Goal: Task Accomplishment & Management: Manage account settings

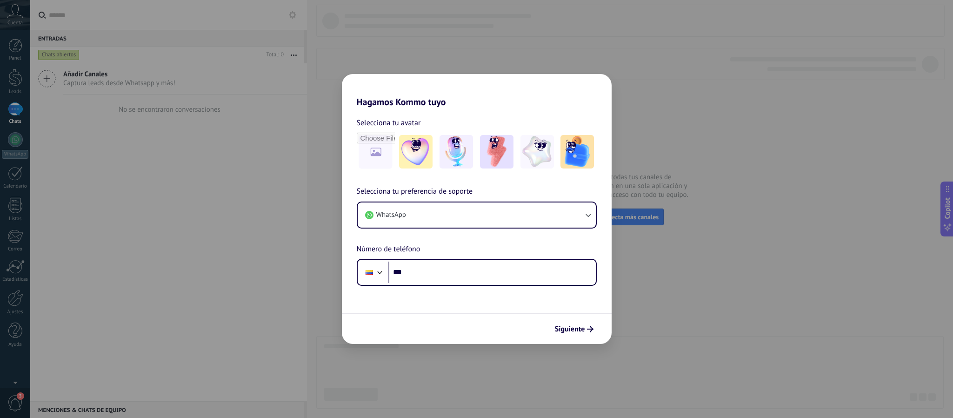
drag, startPoint x: 0, startPoint y: 0, endPoint x: 232, endPoint y: 248, distance: 339.8
click at [232, 248] on div "Hagamos Kommo tuyo Selecciona tu avatar Selecciona tu preferencia de soporte Wh…" at bounding box center [476, 209] width 953 height 418
click at [373, 149] on input "file" at bounding box center [376, 151] width 36 height 36
type input "**********"
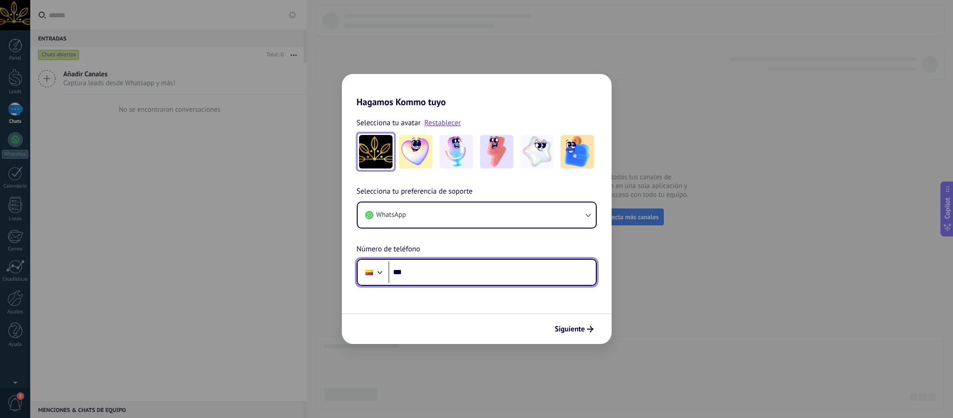
click at [499, 274] on input "***" at bounding box center [491, 271] width 207 height 21
paste input "**********"
type input "**********"
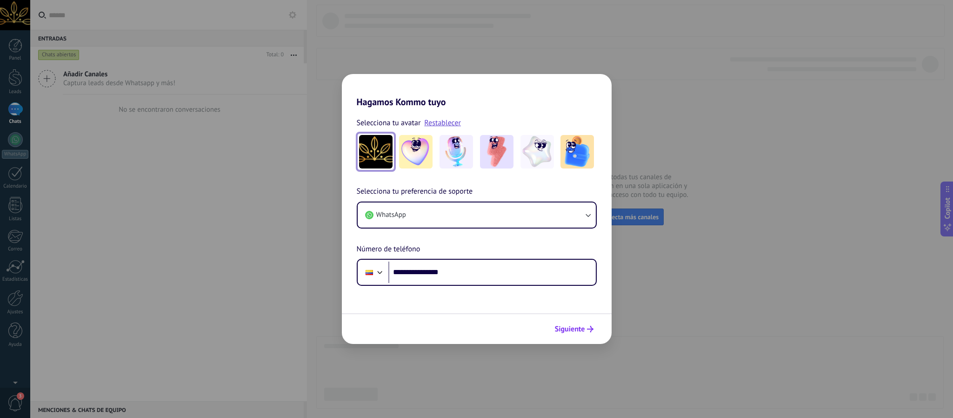
click at [579, 278] on span "Siguiente" at bounding box center [570, 328] width 30 height 7
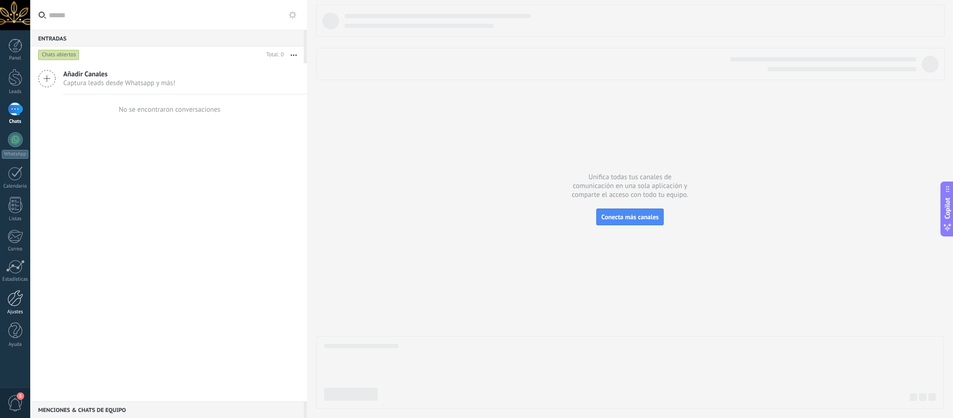
click at [19, 278] on div at bounding box center [15, 298] width 16 height 16
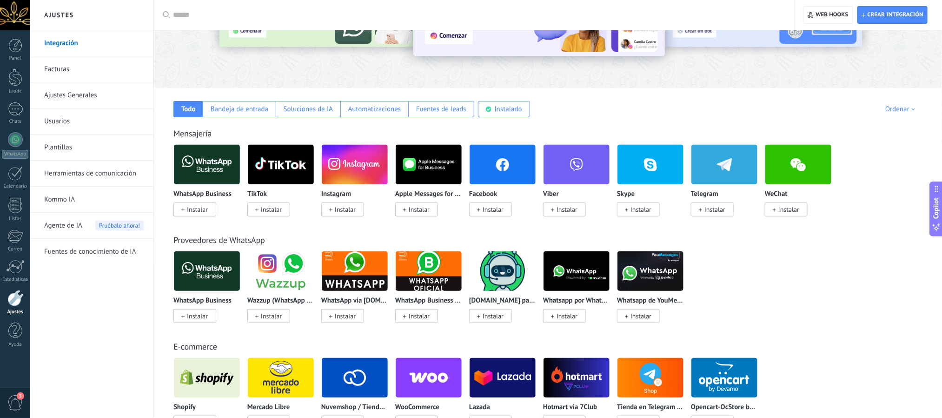
scroll to position [70, 0]
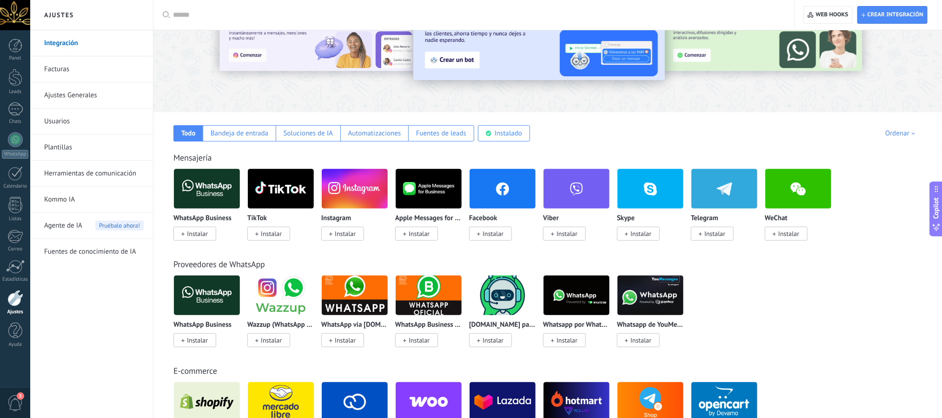
click at [188, 233] on span "Instalar" at bounding box center [197, 233] width 21 height 8
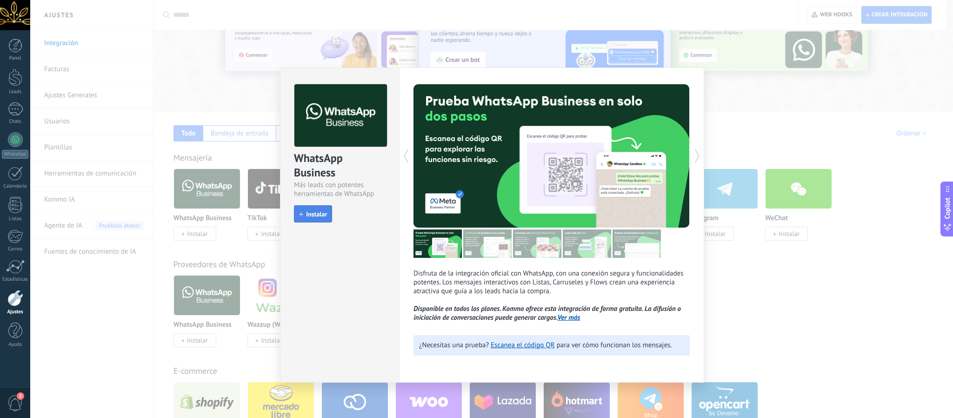
click at [316, 214] on span "Instalar" at bounding box center [316, 214] width 21 height 7
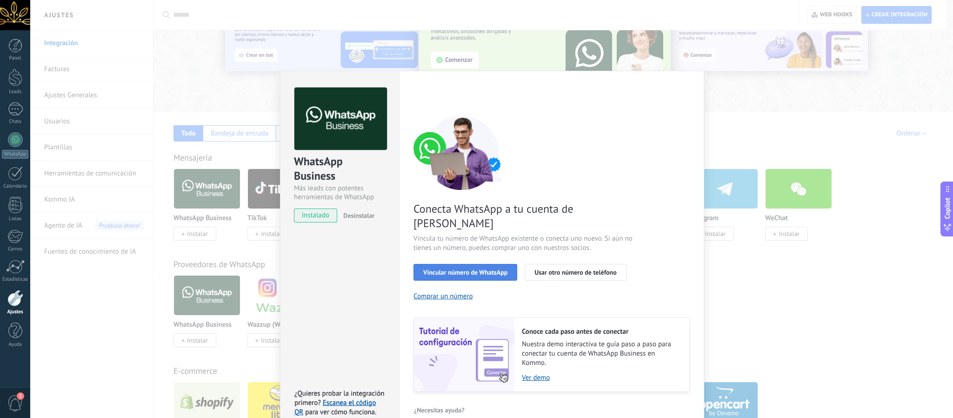
click at [466, 269] on span "Vincular número de WhatsApp" at bounding box center [465, 272] width 84 height 7
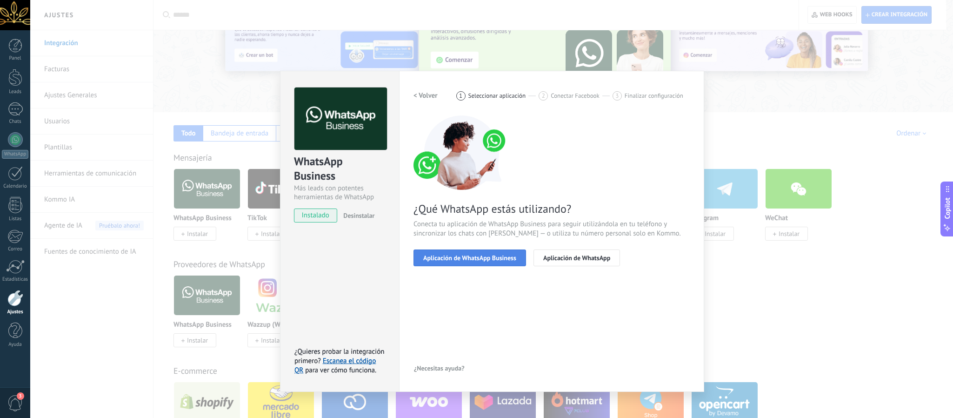
click at [462, 258] on span "Aplicación de WhatsApp Business" at bounding box center [469, 257] width 93 height 7
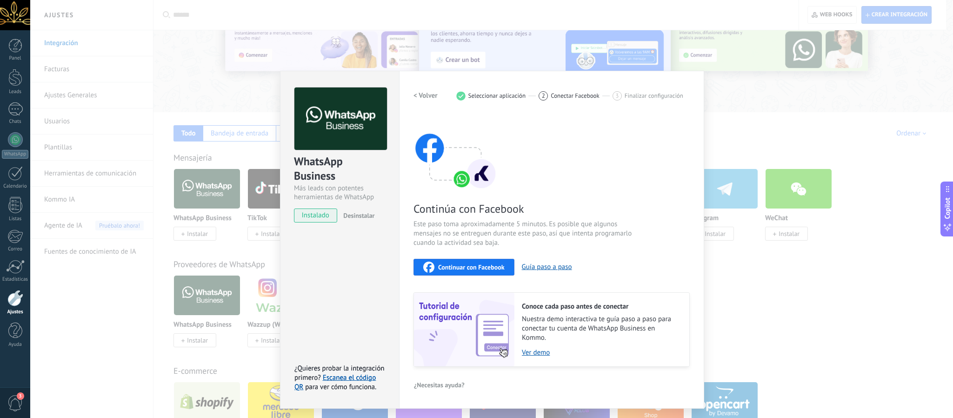
click at [471, 265] on span "Continuar con Facebook" at bounding box center [471, 267] width 66 height 7
click at [628, 113] on div "WhatsApp Business Más leads con potentes herramientas de WhatsApp instalado Des…" at bounding box center [491, 209] width 923 height 418
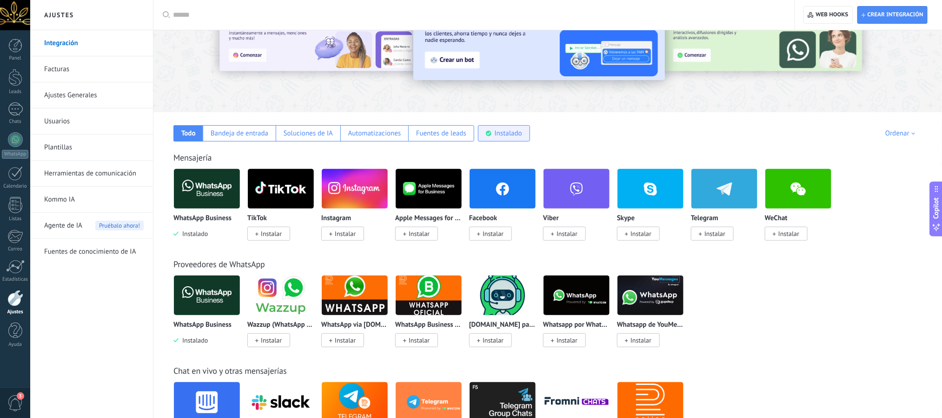
click at [498, 136] on div "Instalado" at bounding box center [508, 133] width 27 height 9
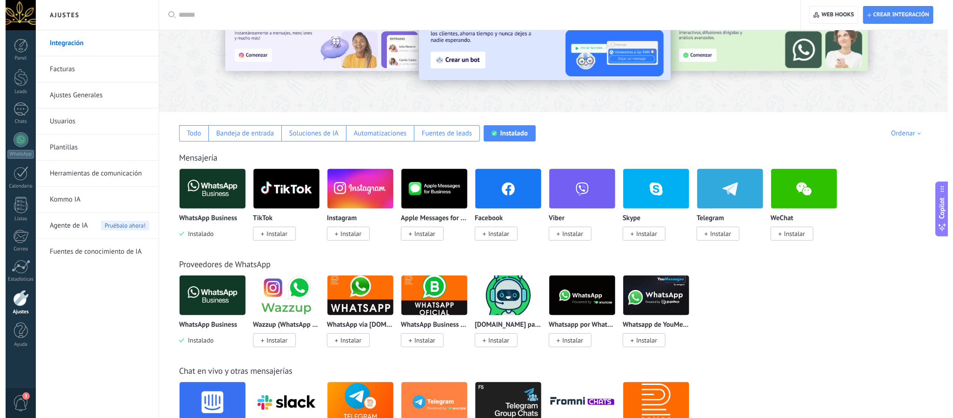
scroll to position [22, 0]
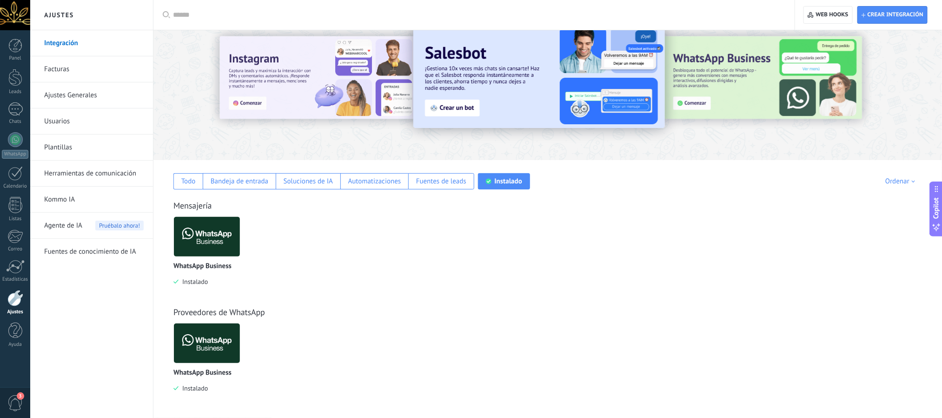
click at [210, 239] on img at bounding box center [207, 236] width 66 height 45
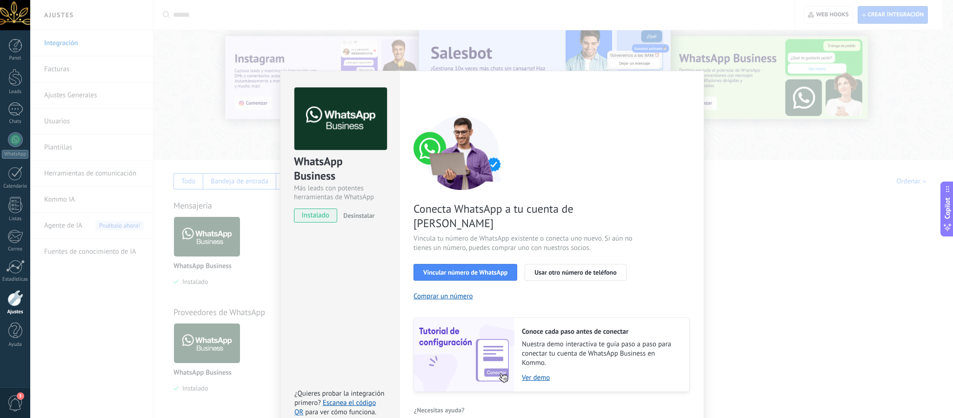
scroll to position [2, 0]
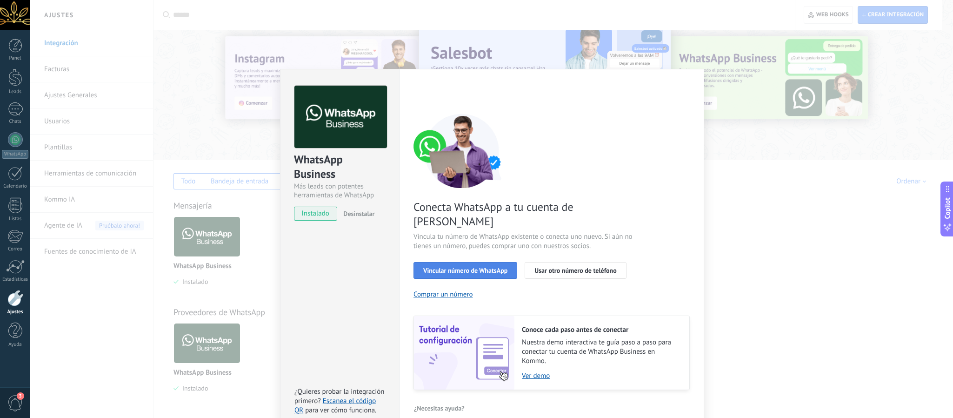
click at [465, 267] on span "Vincular número de WhatsApp" at bounding box center [465, 270] width 84 height 7
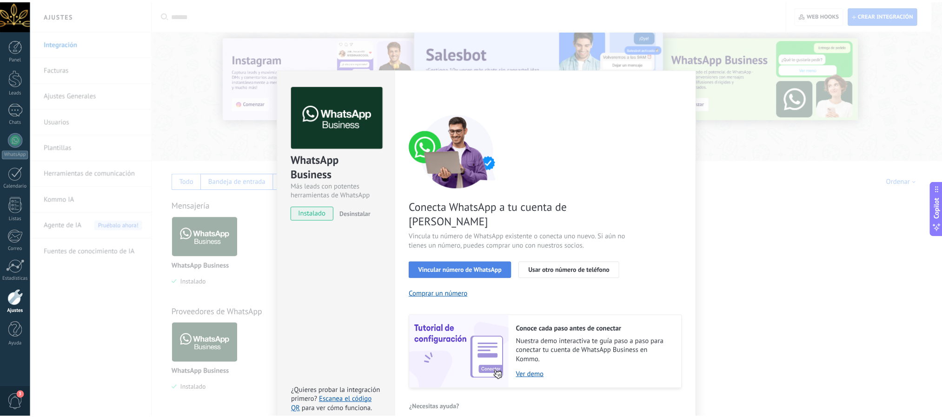
scroll to position [0, 0]
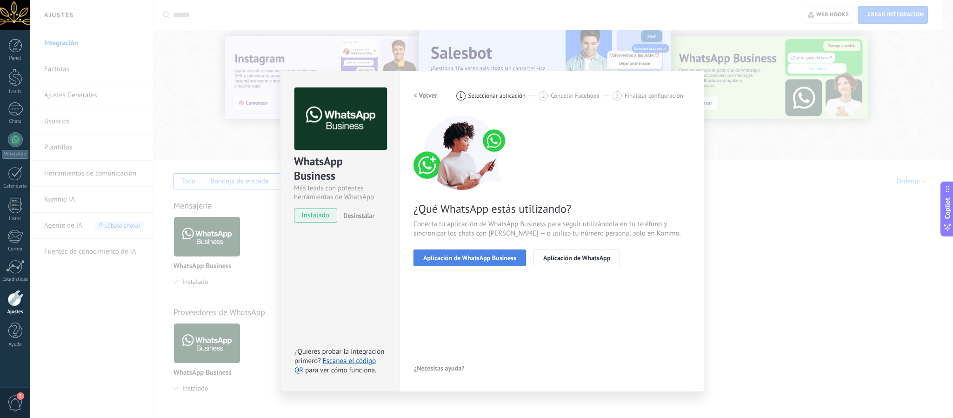
click at [466, 257] on span "Aplicación de WhatsApp Business" at bounding box center [469, 257] width 93 height 7
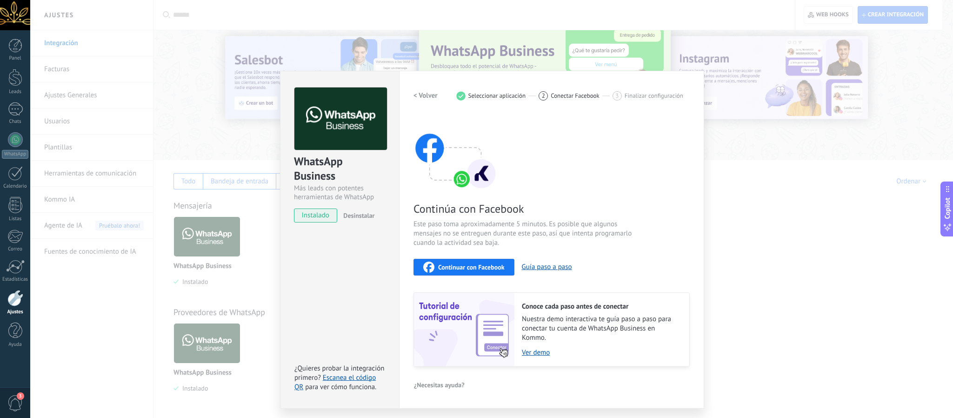
click at [471, 264] on span "Continuar con Facebook" at bounding box center [471, 267] width 66 height 7
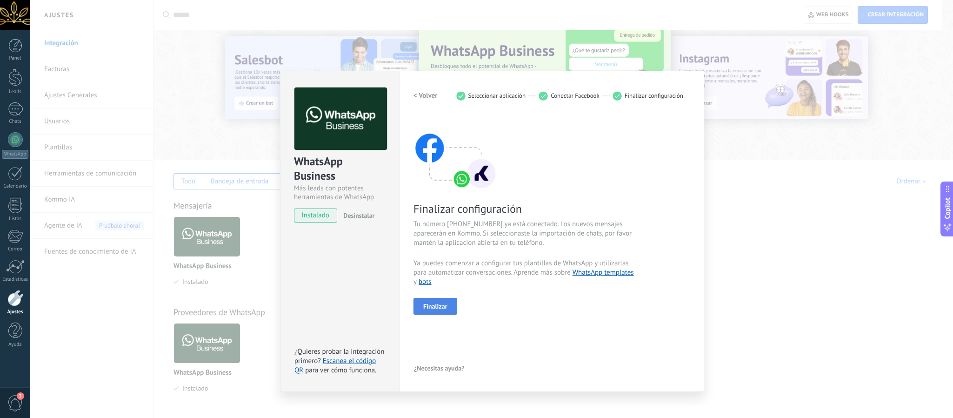
click at [444, 307] on span "Finalizar" at bounding box center [435, 306] width 24 height 7
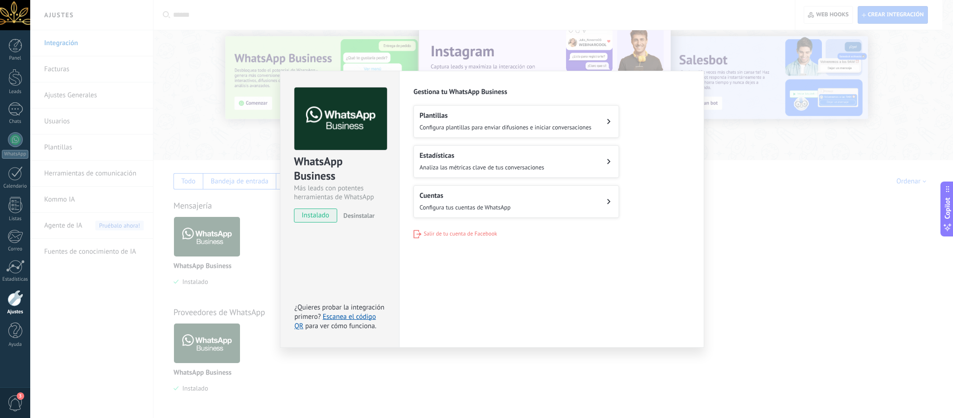
click at [812, 269] on div "WhatsApp Business Más leads con potentes herramientas de WhatsApp instalado Des…" at bounding box center [491, 209] width 923 height 418
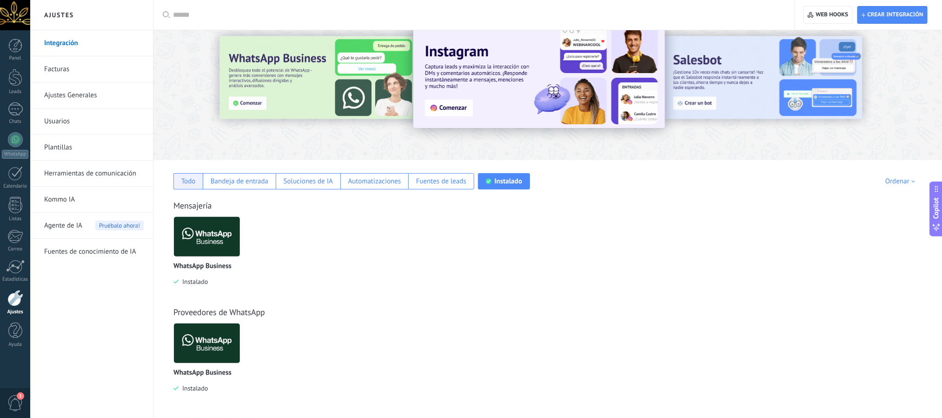
click at [183, 183] on div "Todo" at bounding box center [188, 181] width 14 height 9
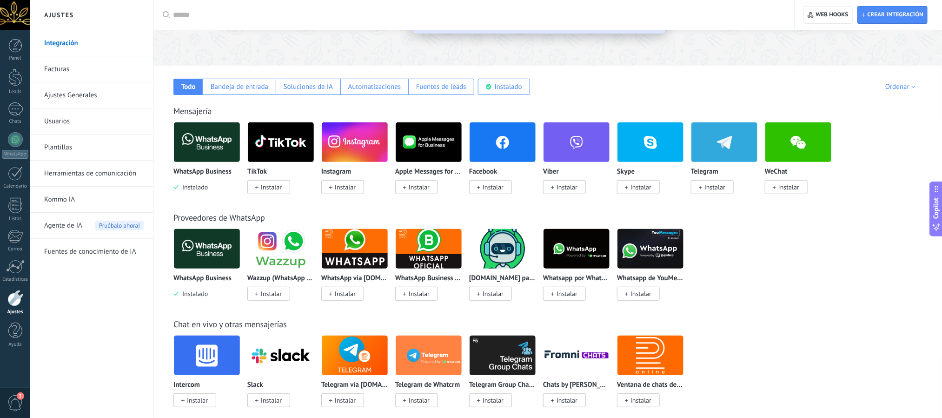
scroll to position [92, 0]
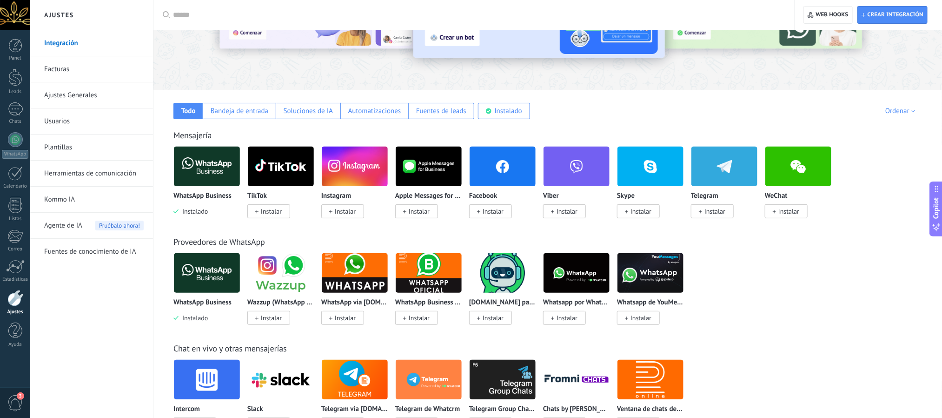
click at [488, 213] on span "Instalar" at bounding box center [493, 211] width 21 height 8
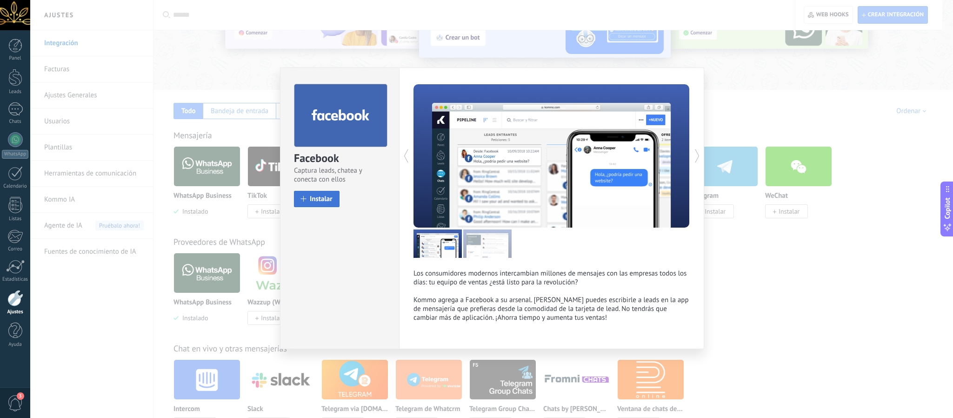
click at [314, 200] on span "Instalar" at bounding box center [321, 198] width 23 height 7
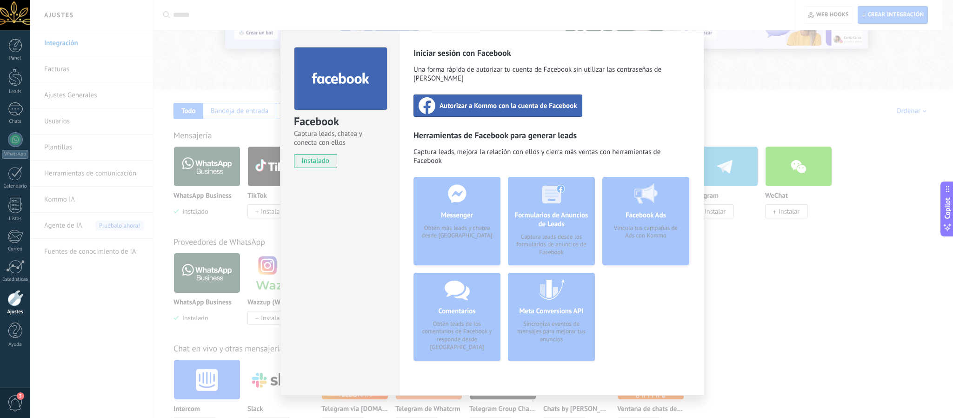
click at [537, 101] on span "Autorizar a Kommo con la cuenta de Facebook" at bounding box center [508, 105] width 138 height 9
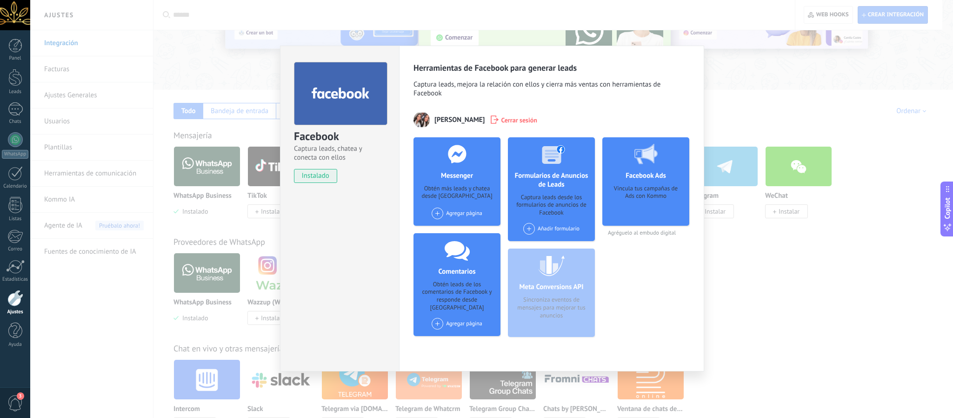
click at [433, 211] on span at bounding box center [437, 213] width 12 height 12
click at [455, 229] on div "Perfumería Monserrat" at bounding box center [475, 230] width 88 height 20
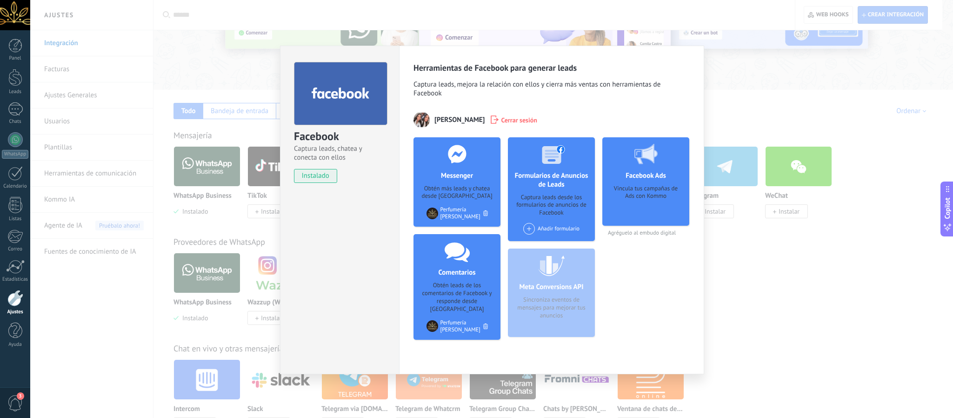
click at [549, 229] on div "Añadir formulario" at bounding box center [551, 229] width 56 height 12
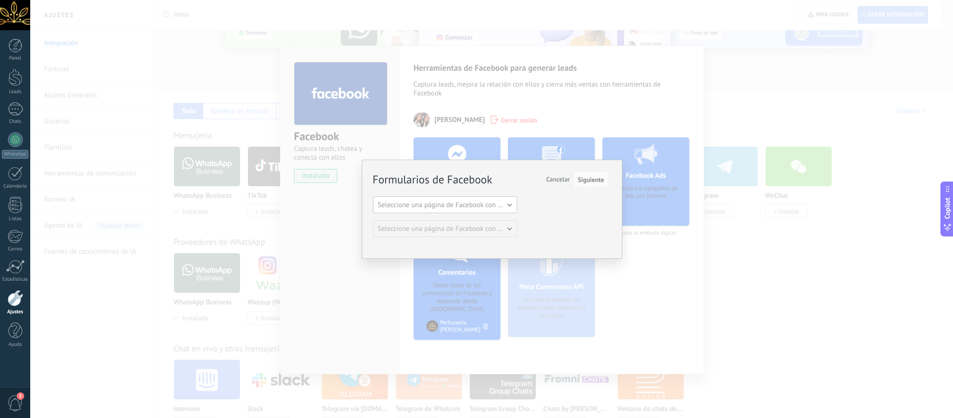
click at [498, 212] on button "Seleccione una página de Facebook con formas" at bounding box center [445, 204] width 144 height 17
click at [471, 226] on li "Perfumería Monserrat" at bounding box center [441, 220] width 149 height 16
click at [571, 215] on div "Formularios de Facebook Siguiente Cancelar Seleccione una página de Facebook co…" at bounding box center [490, 205] width 235 height 66
click at [590, 180] on span "Siguiente" at bounding box center [591, 179] width 27 height 7
click at [559, 180] on span "Cancelar" at bounding box center [558, 179] width 24 height 8
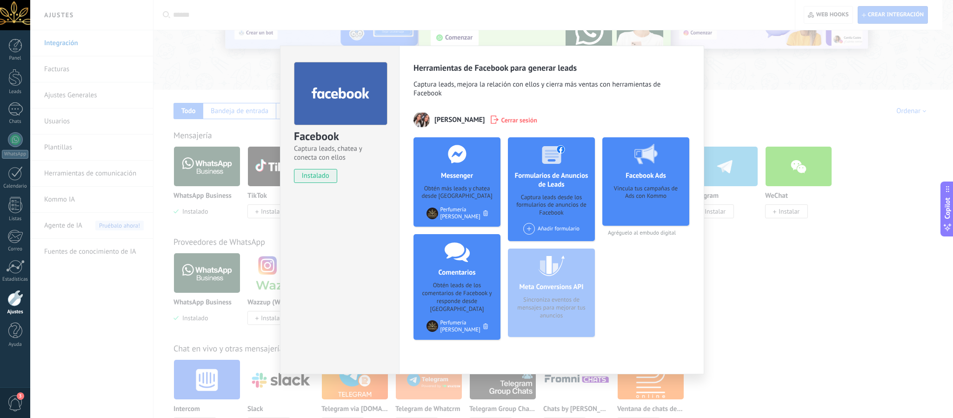
click at [774, 79] on div "Facebook Captura leads, chatea y conecta con ellos instalado Desinstalar Herram…" at bounding box center [491, 209] width 923 height 418
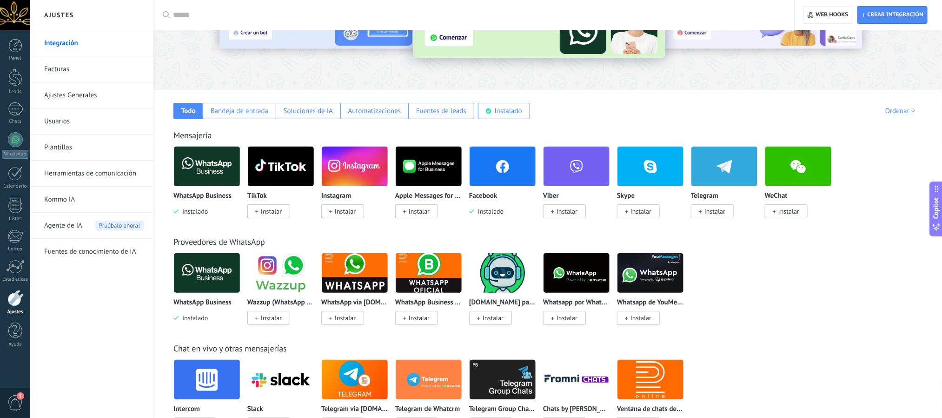
click at [342, 211] on span "Instalar" at bounding box center [345, 211] width 21 height 8
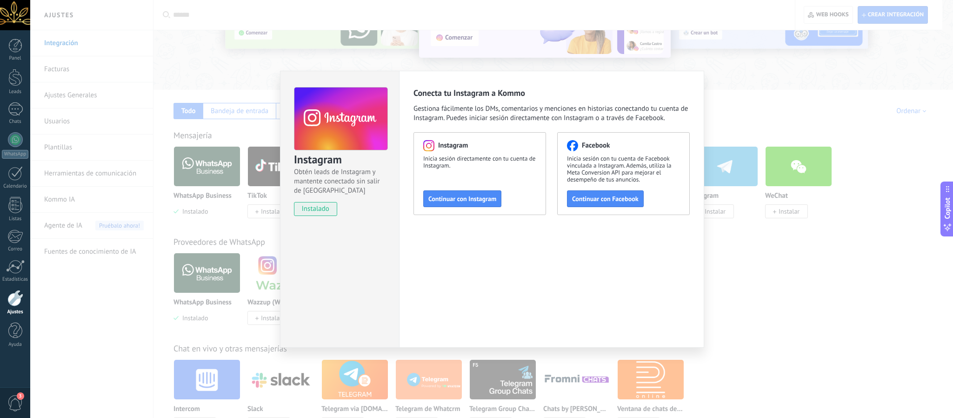
click at [462, 197] on span "Continuar con Instagram" at bounding box center [462, 198] width 68 height 7
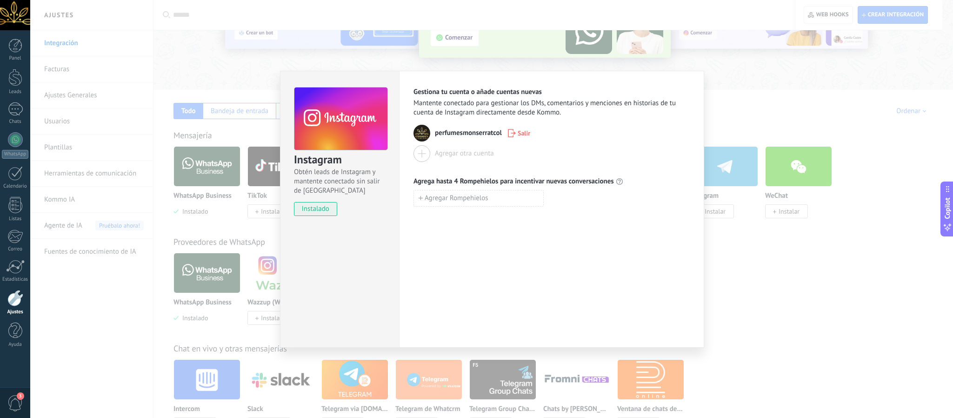
click at [423, 130] on img at bounding box center [421, 133] width 17 height 17
click at [611, 211] on div "Gestiona tu cuenta o añade cuentas nuevas Mantente conectado para gestionar los…" at bounding box center [551, 209] width 305 height 277
click at [755, 84] on div "Instagram Obtén leads de Instagram y mantente conectado sin salir de Kommo inst…" at bounding box center [491, 209] width 923 height 418
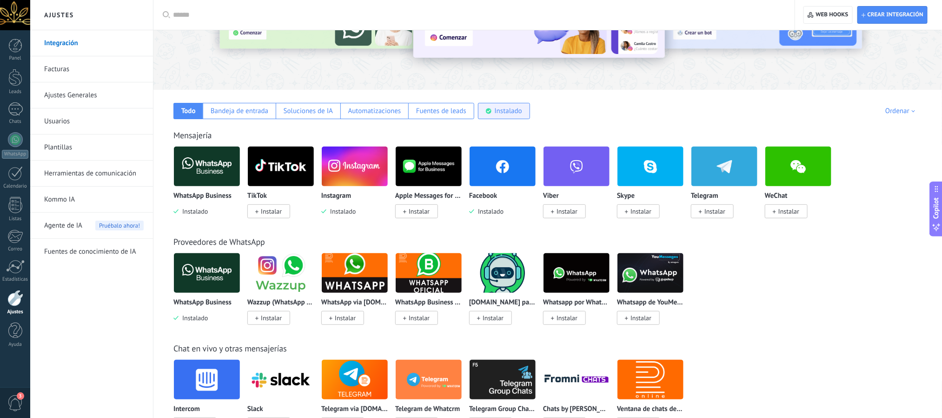
click at [501, 110] on div "Instalado" at bounding box center [508, 110] width 27 height 9
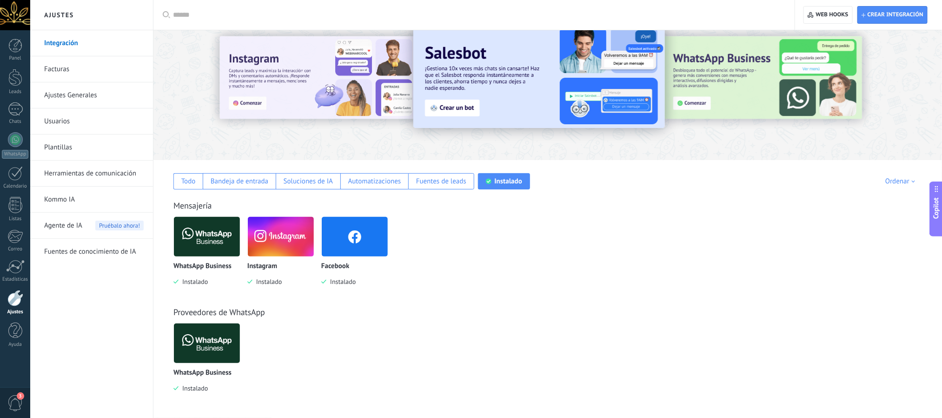
scroll to position [22, 0]
click at [187, 179] on div "Todo" at bounding box center [188, 181] width 14 height 9
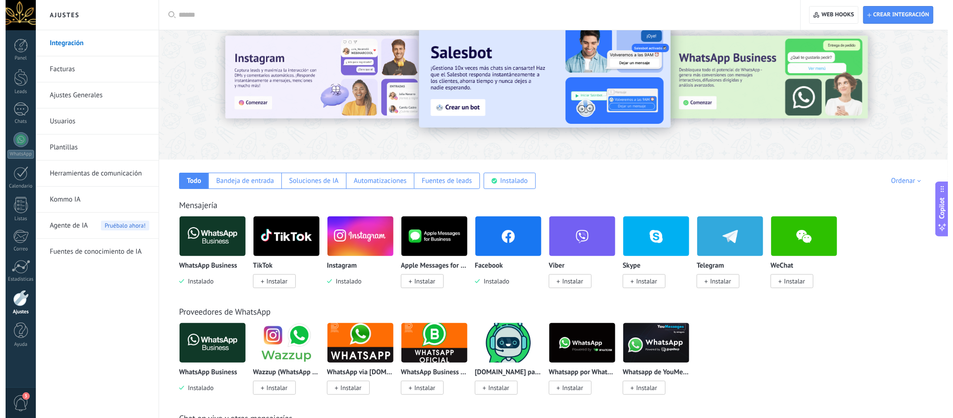
scroll to position [0, 0]
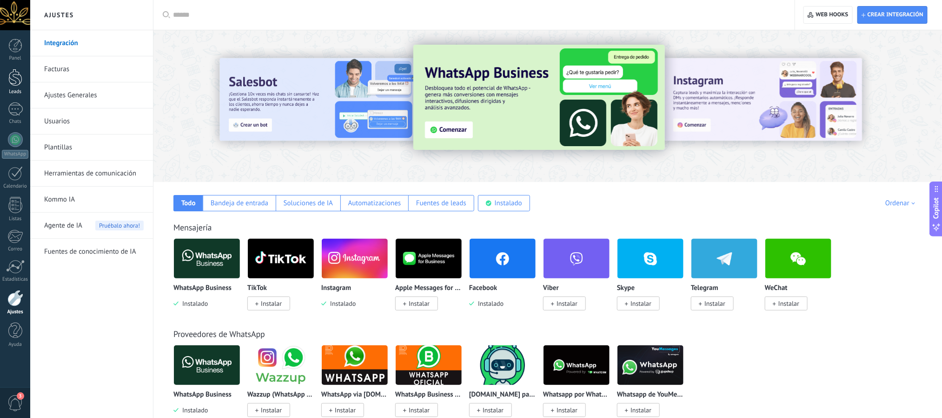
click at [10, 74] on div at bounding box center [15, 77] width 14 height 17
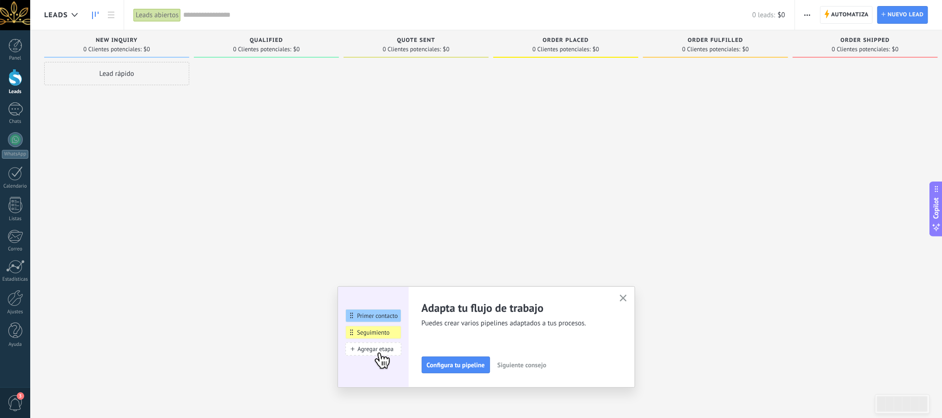
click at [624, 297] on button "button" at bounding box center [623, 298] width 12 height 13
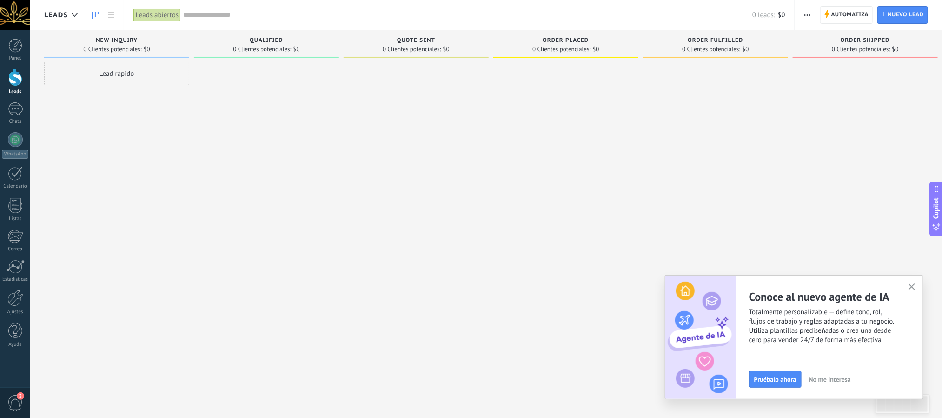
click at [911, 286] on use "button" at bounding box center [912, 286] width 7 height 7
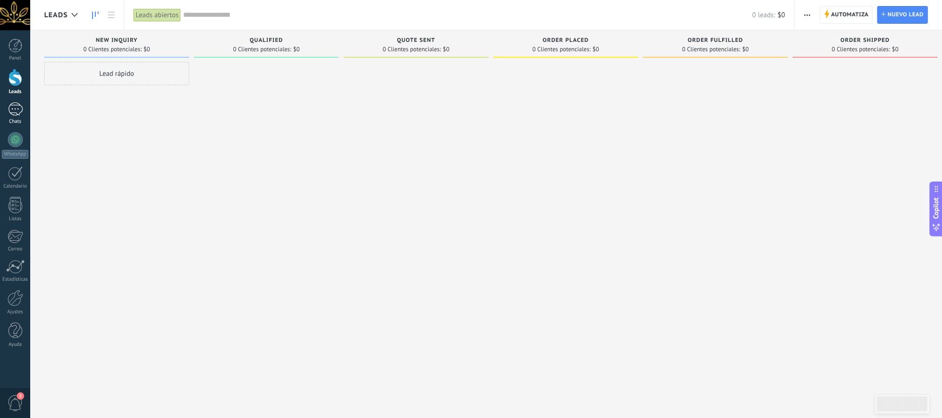
click at [11, 112] on div at bounding box center [15, 108] width 15 height 13
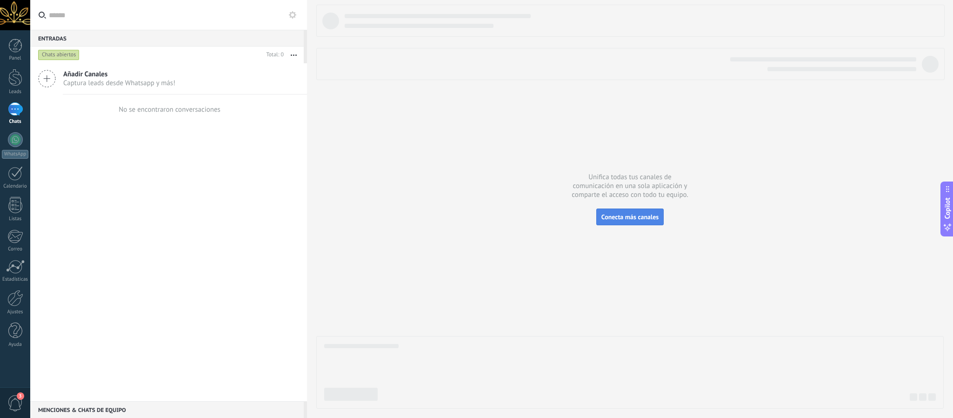
click at [615, 218] on span "Conecta más canales" at bounding box center [629, 216] width 57 height 8
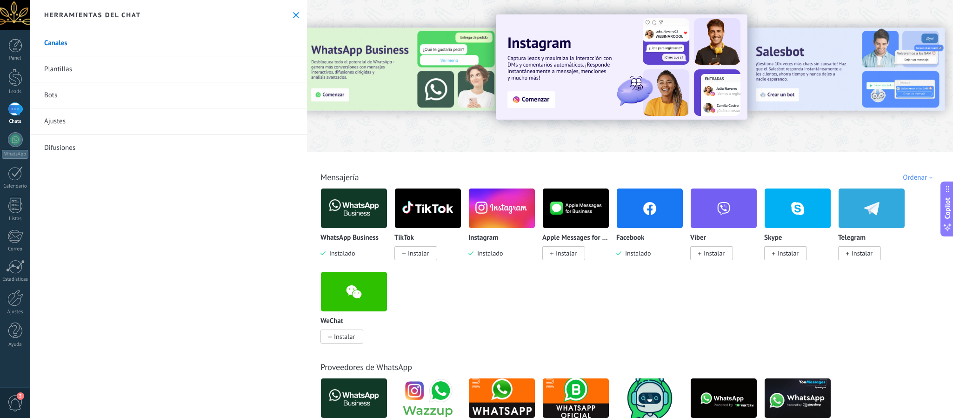
click at [348, 217] on img at bounding box center [354, 208] width 66 height 45
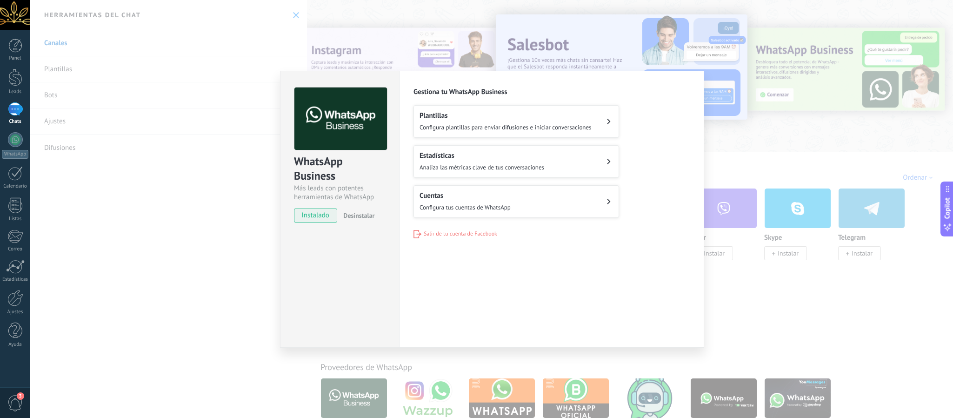
click at [662, 109] on div "Plantillas Configura plantillas para enviar difusiones e iniciar conversaciones…" at bounding box center [551, 161] width 276 height 113
click at [771, 133] on div "WhatsApp Business Más leads con potentes herramientas de WhatsApp instalado Des…" at bounding box center [491, 209] width 923 height 418
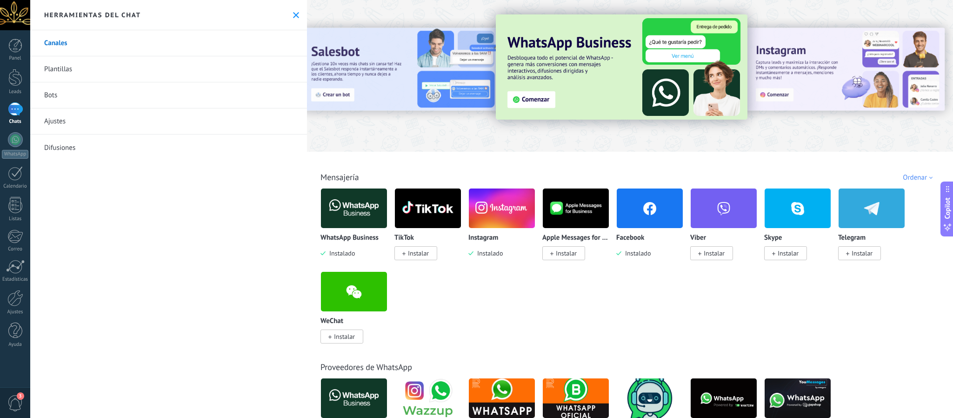
click at [93, 122] on link "Ajustes" at bounding box center [168, 121] width 277 height 26
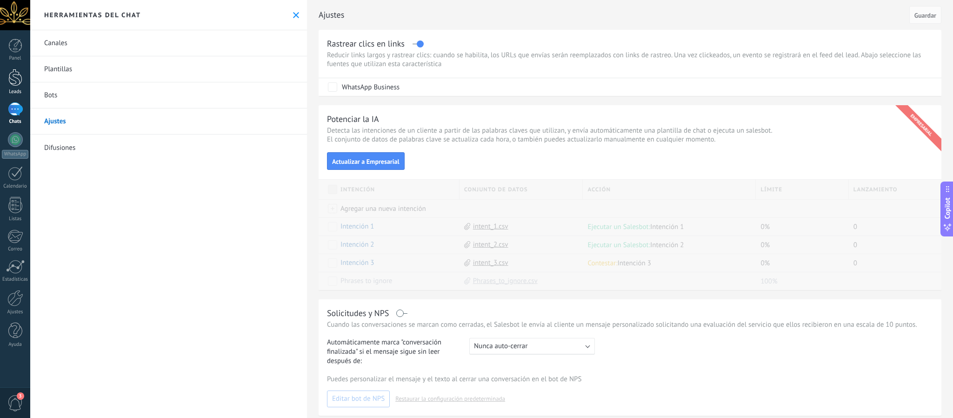
click at [13, 80] on div at bounding box center [15, 77] width 14 height 17
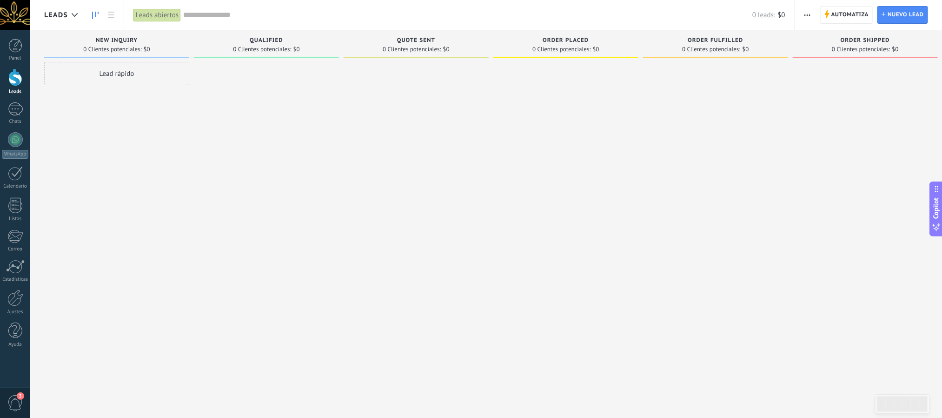
click at [805, 17] on span "button" at bounding box center [807, 15] width 6 height 18
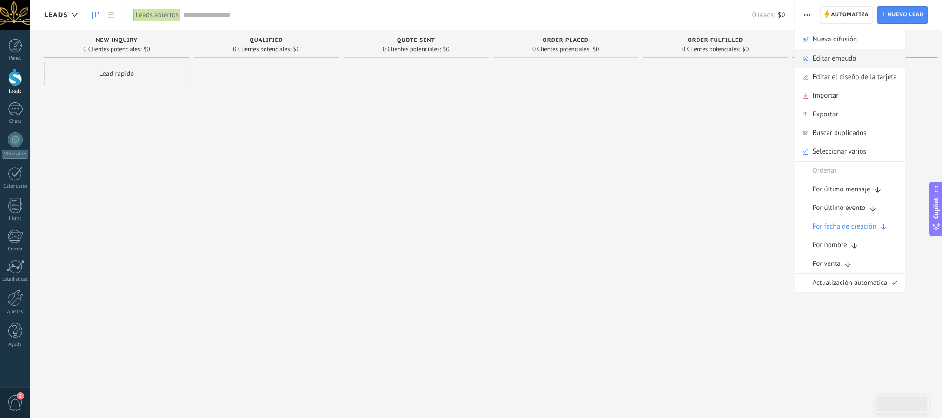
click at [820, 58] on span "Editar embudo" at bounding box center [835, 58] width 44 height 19
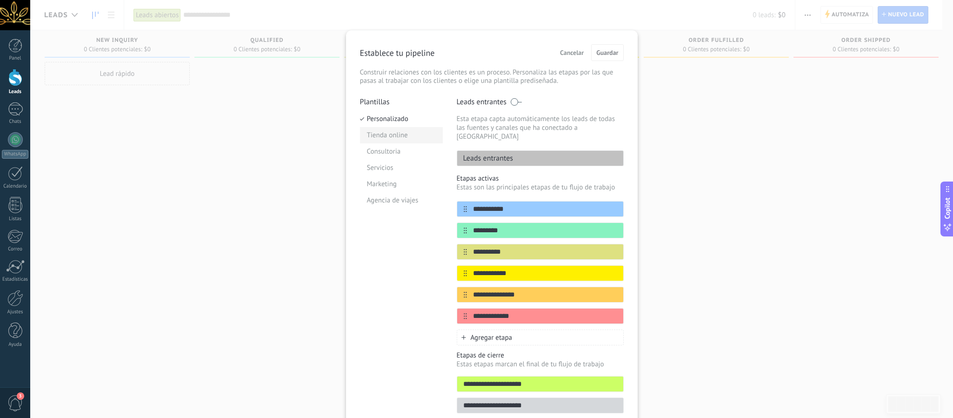
click at [391, 135] on li "Tienda online" at bounding box center [401, 135] width 83 height 16
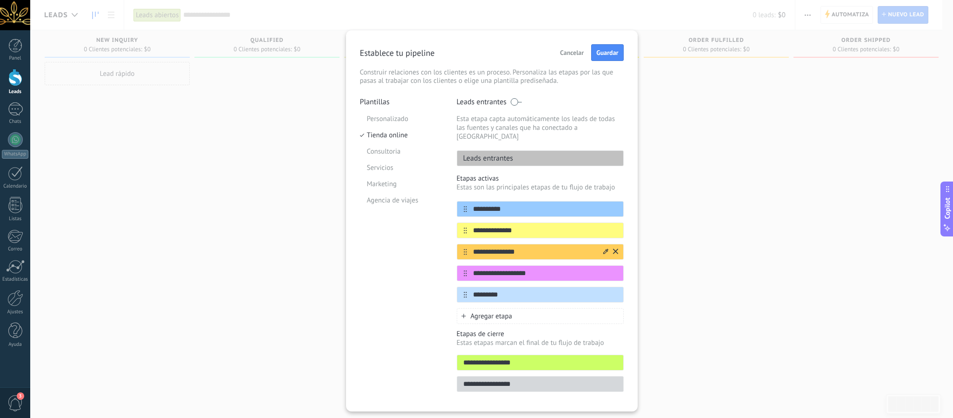
drag, startPoint x: 529, startPoint y: 246, endPoint x: 467, endPoint y: 247, distance: 61.4
click at [467, 247] on input "**********" at bounding box center [534, 252] width 135 height 10
type input "**********"
drag, startPoint x: 534, startPoint y: 266, endPoint x: 449, endPoint y: 259, distance: 85.4
click at [449, 259] on div "**********" at bounding box center [492, 247] width 264 height 300
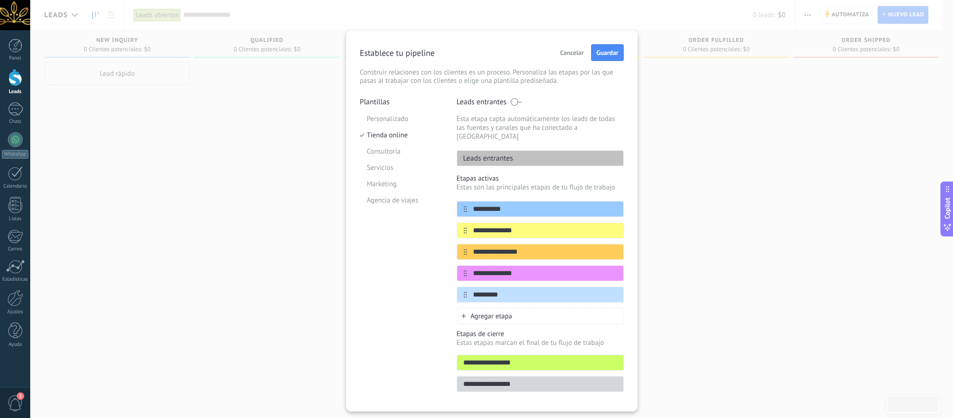
type input "**********"
click at [416, 295] on div "Plantillas Personalizado Tienda online Consultoria Servicios Marketing Agencia …" at bounding box center [401, 247] width 83 height 300
drag, startPoint x: 519, startPoint y: 199, endPoint x: 448, endPoint y: 199, distance: 71.1
click at [448, 199] on div "**********" at bounding box center [492, 247] width 264 height 300
type input "**********"
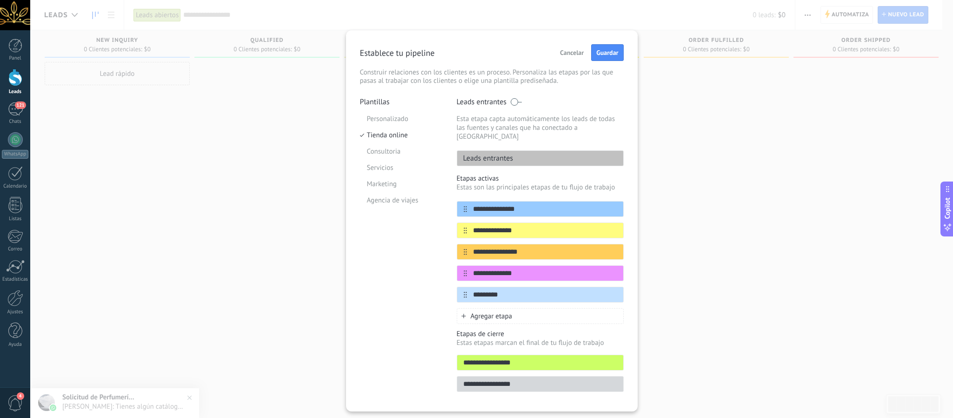
click at [487, 312] on span "Agregar etapa" at bounding box center [492, 316] width 42 height 9
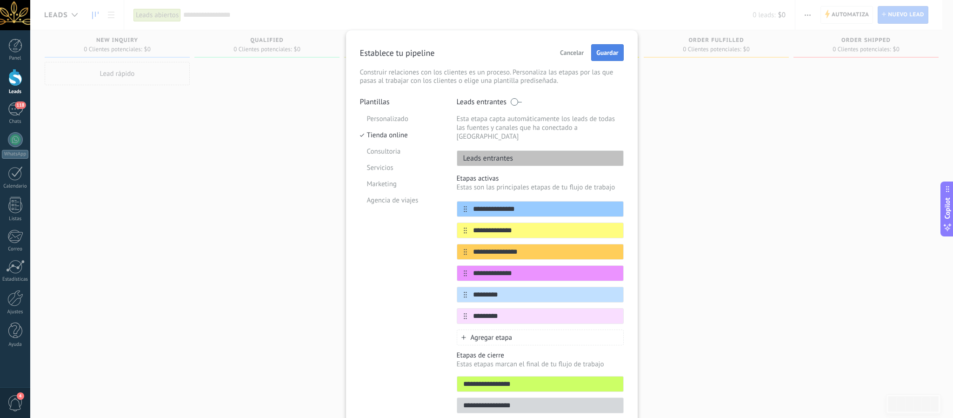
type input "*********"
click at [607, 53] on span "Guardar" at bounding box center [607, 52] width 22 height 7
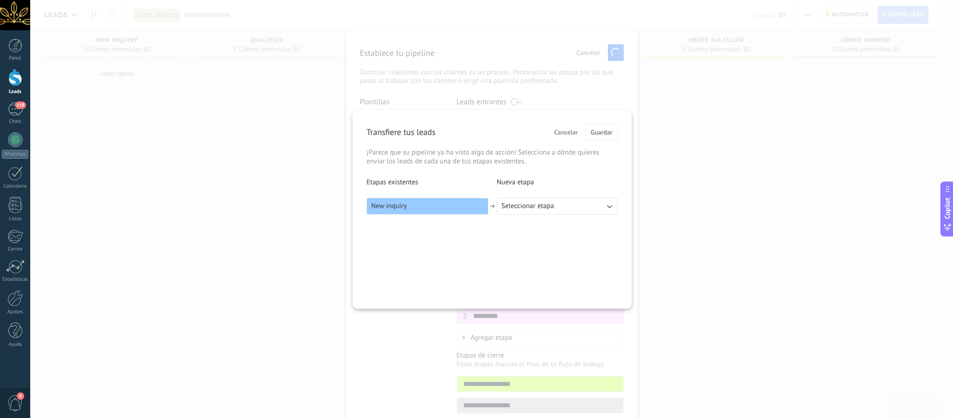
click at [473, 207] on div "New inquiry" at bounding box center [427, 206] width 122 height 17
click at [405, 208] on p "New inquiry" at bounding box center [387, 205] width 40 height 9
click at [551, 205] on span "Seleccionar etapa" at bounding box center [527, 205] width 53 height 9
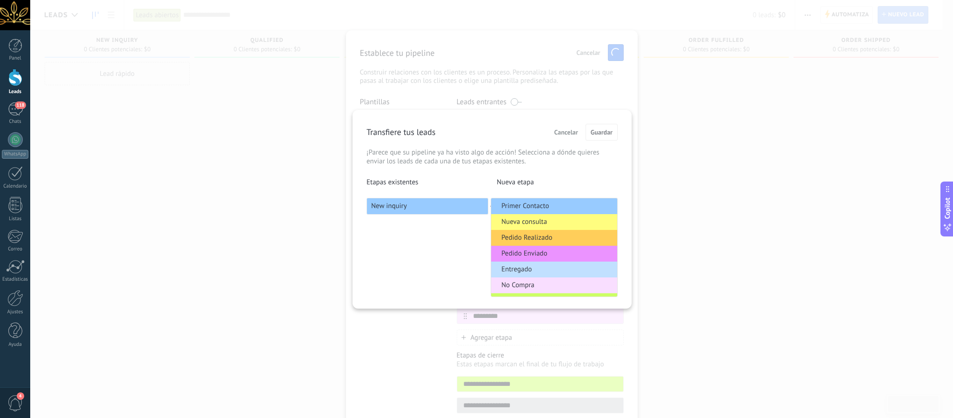
click at [547, 204] on span "Primer Contacto" at bounding box center [524, 205] width 47 height 9
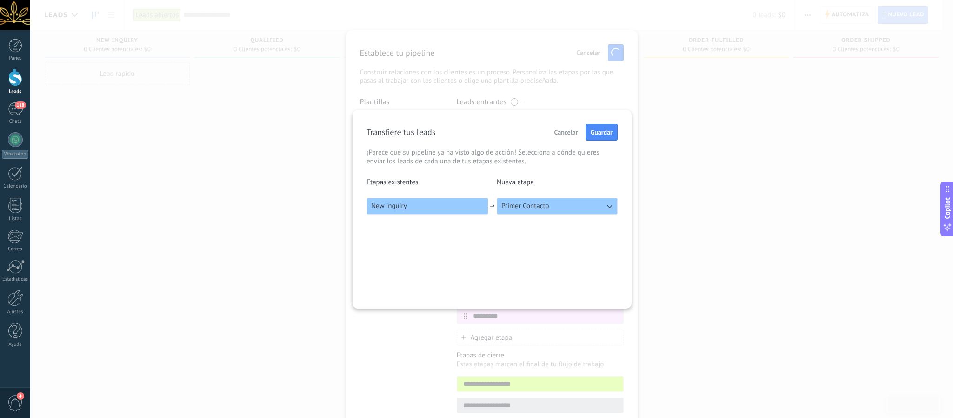
click at [552, 207] on button "Primer Contacto" at bounding box center [557, 206] width 121 height 17
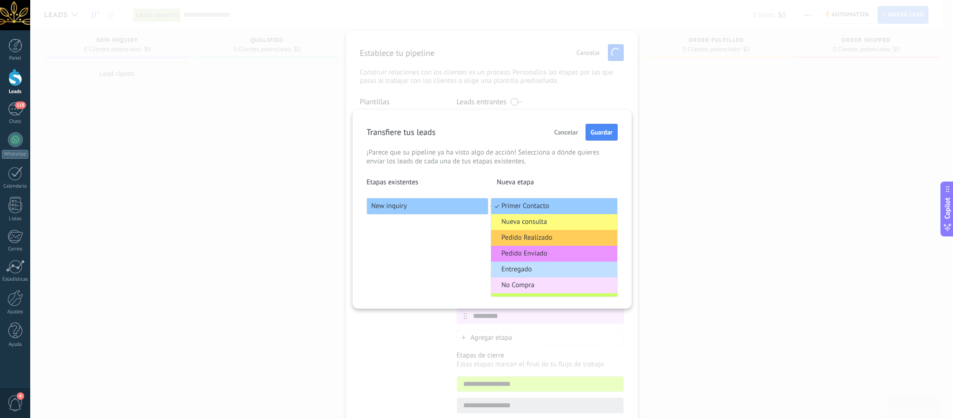
click at [562, 204] on li "Primer Contacto" at bounding box center [554, 206] width 126 height 16
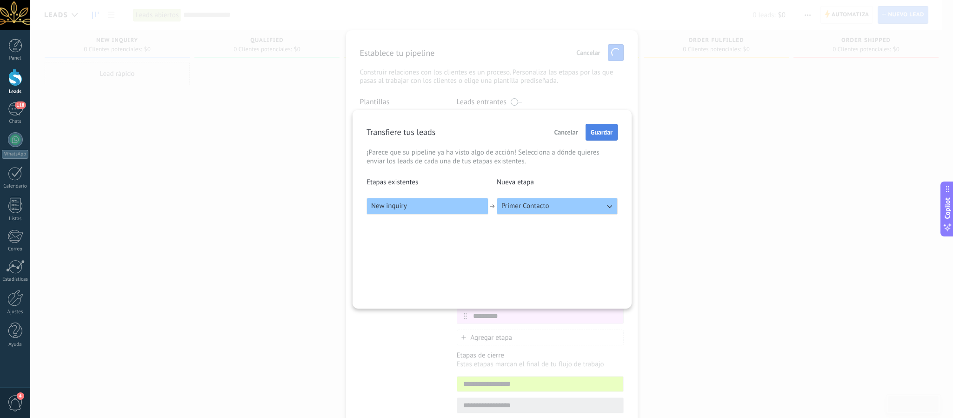
click at [607, 134] on span "Guardar" at bounding box center [602, 132] width 22 height 7
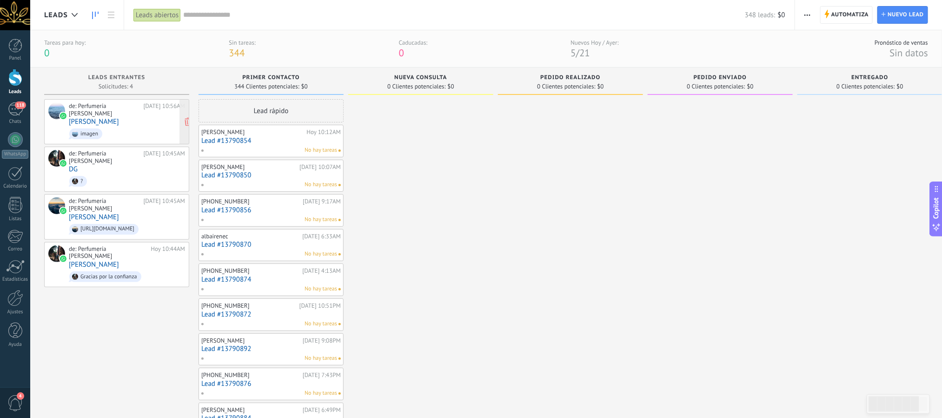
click at [109, 118] on link "Laura Bohorquez" at bounding box center [94, 122] width 50 height 8
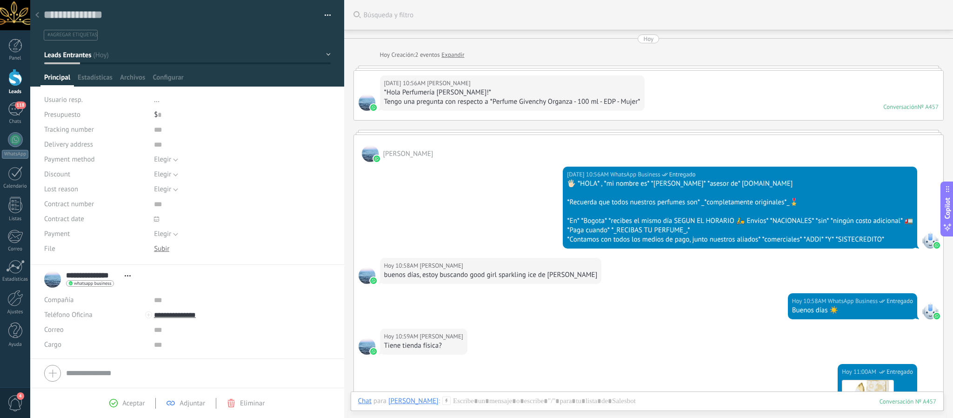
click at [38, 15] on icon at bounding box center [37, 15] width 4 height 6
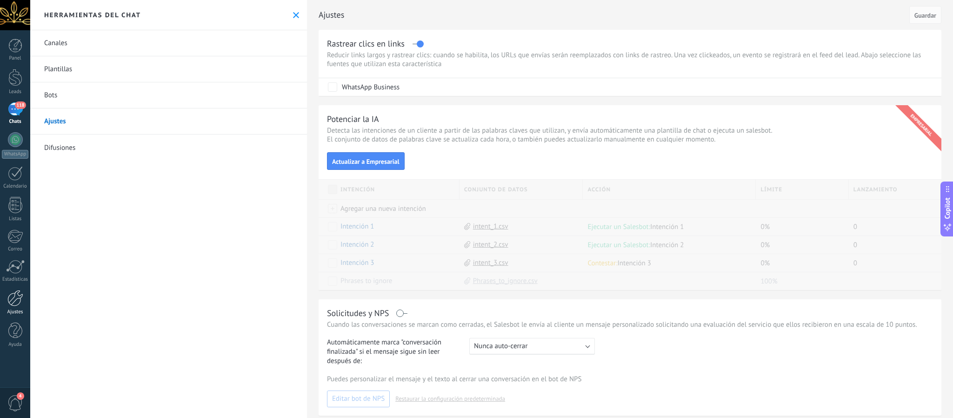
click at [17, 297] on div at bounding box center [15, 298] width 16 height 16
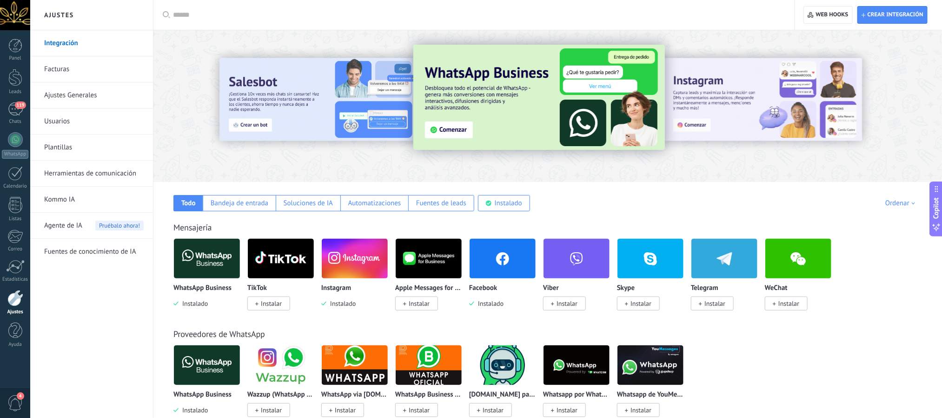
click at [63, 69] on link "Facturas" at bounding box center [94, 69] width 100 height 26
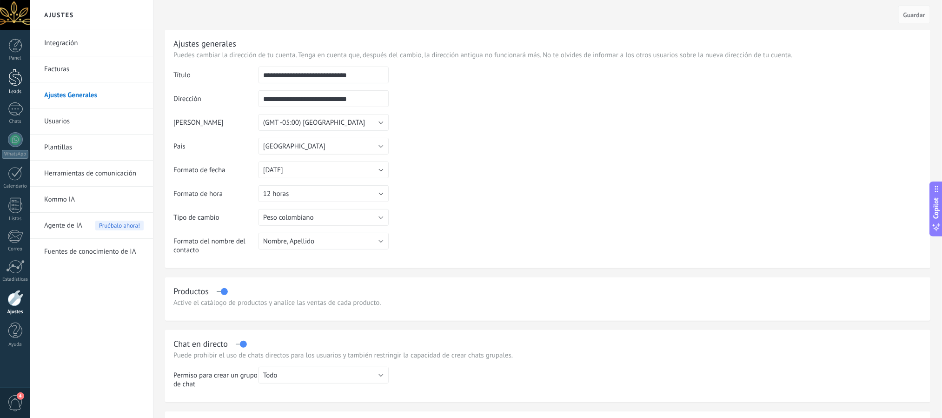
click at [13, 81] on div at bounding box center [15, 77] width 14 height 17
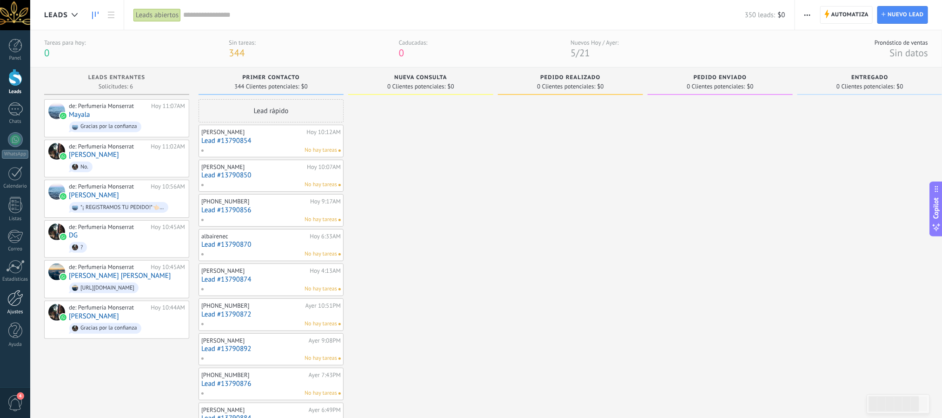
click at [17, 305] on div at bounding box center [15, 298] width 16 height 16
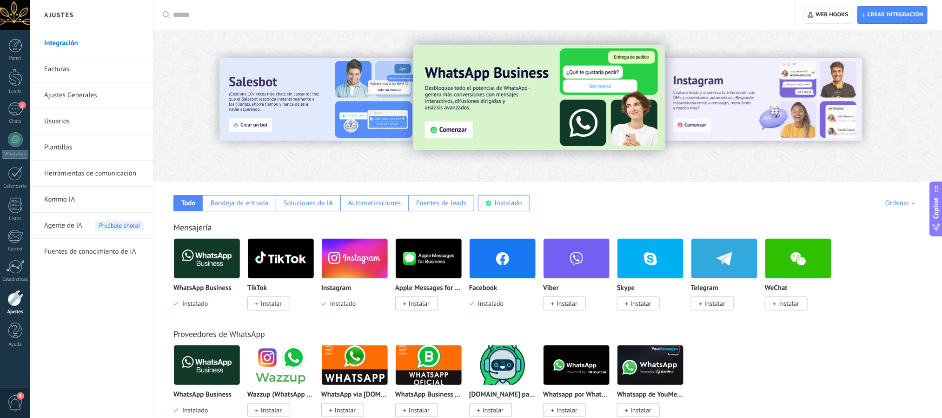
click at [63, 203] on link "Kommo IA" at bounding box center [94, 199] width 100 height 26
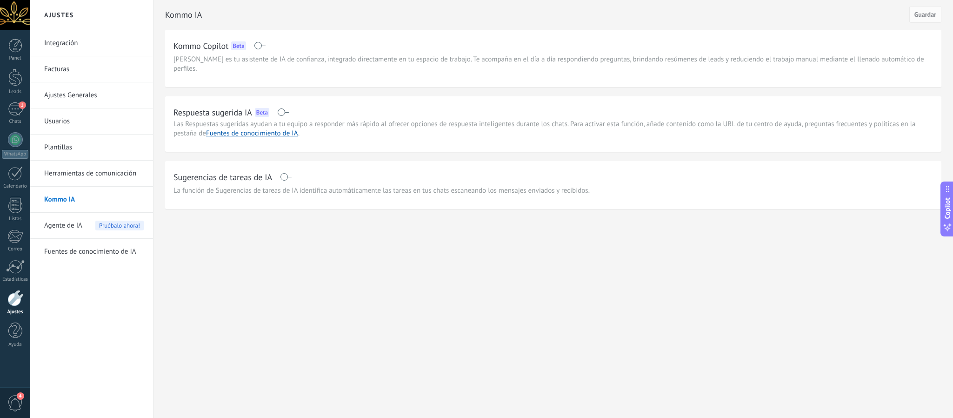
click at [84, 223] on div "Agente de IA Pruébalo ahora!" at bounding box center [94, 225] width 100 height 26
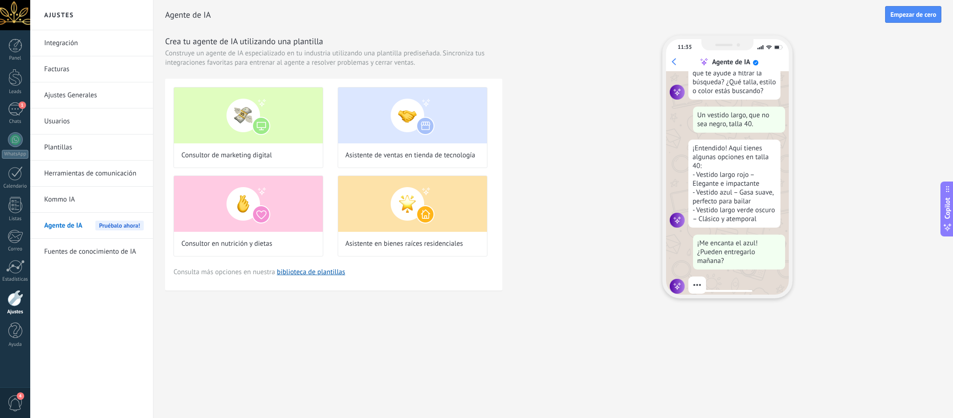
scroll to position [99, 0]
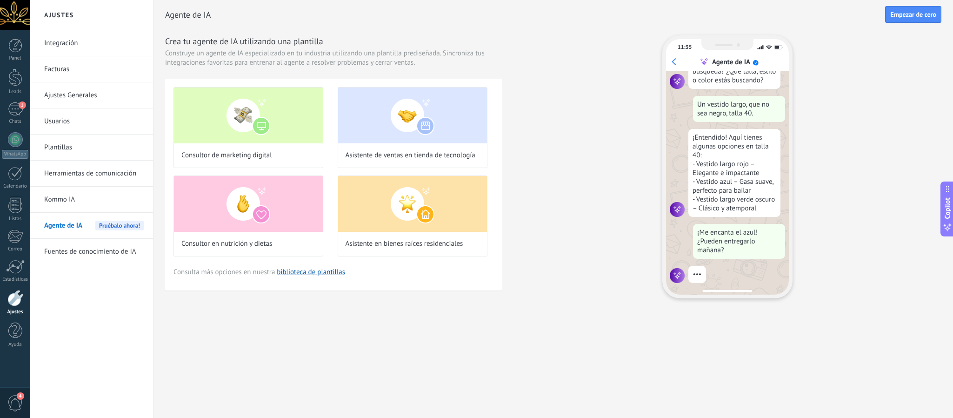
click at [67, 258] on link "Fuentes de conocimiento de IA" at bounding box center [94, 252] width 100 height 26
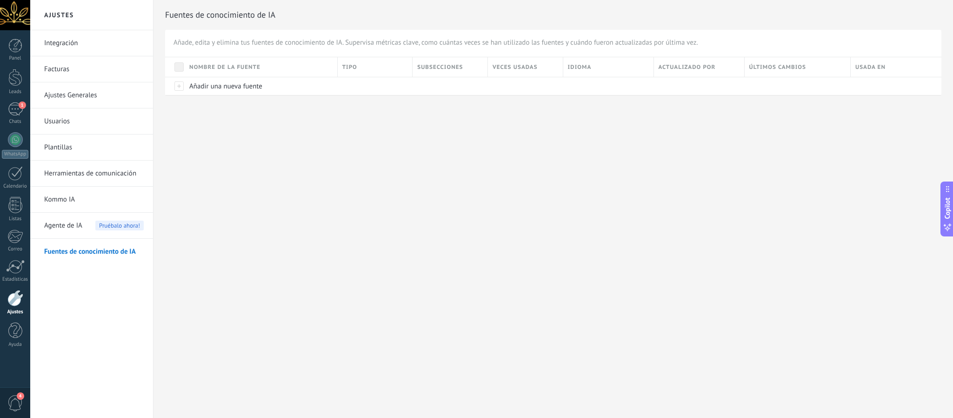
click at [69, 201] on link "Kommo IA" at bounding box center [94, 199] width 100 height 26
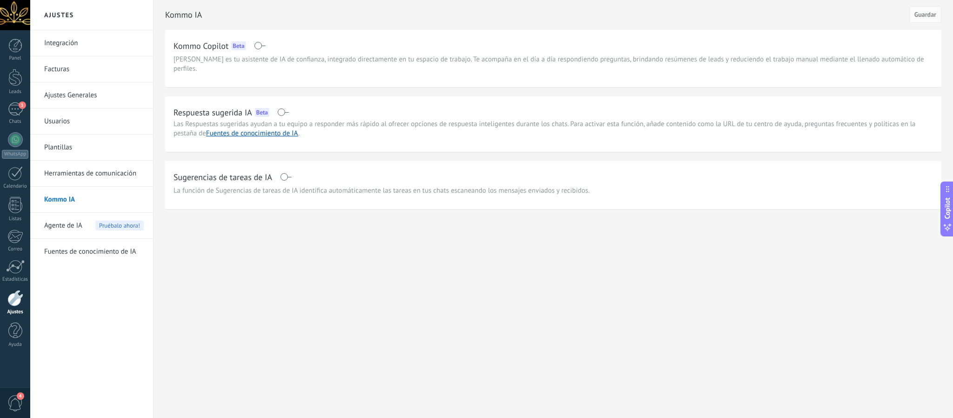
click at [282, 112] on span at bounding box center [283, 111] width 12 height 7
click at [289, 173] on span at bounding box center [286, 176] width 12 height 7
click at [279, 134] on link "Fuentes de conocimiento de IA" at bounding box center [252, 133] width 92 height 9
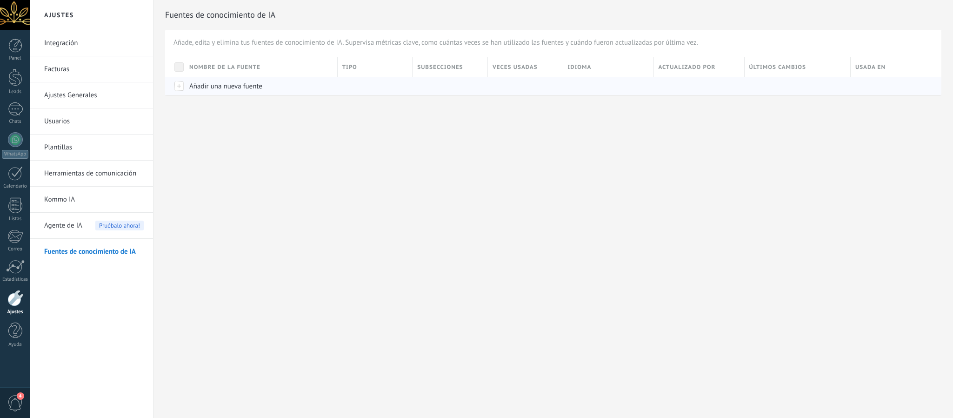
click at [190, 85] on span "Añadir una nueva fuente" at bounding box center [225, 86] width 73 height 9
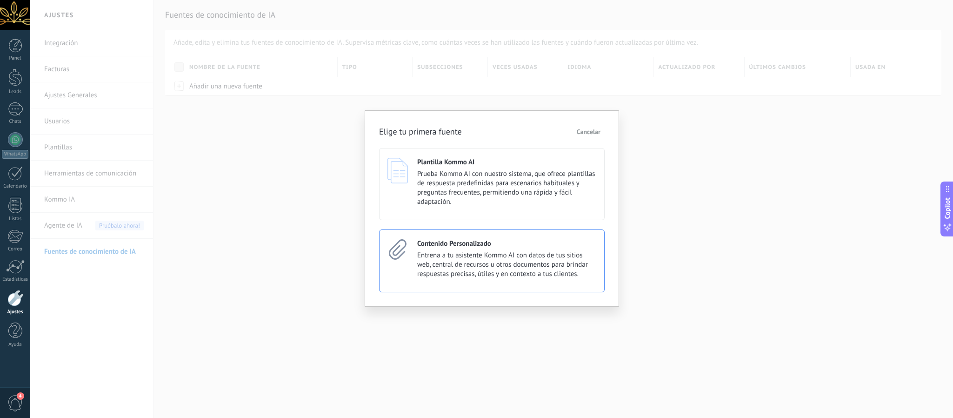
click at [511, 266] on span "Entrena a tu asistente Kommo AI con datos de tus sitios web, central de recurso…" at bounding box center [506, 265] width 179 height 28
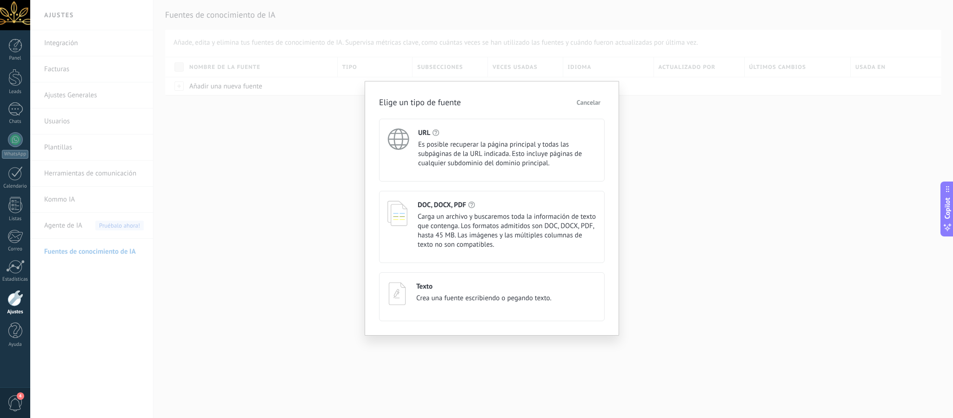
click at [483, 141] on span "Es posible recuperar la página principal y todas las subpáginas de la URL indic…" at bounding box center [507, 154] width 178 height 28
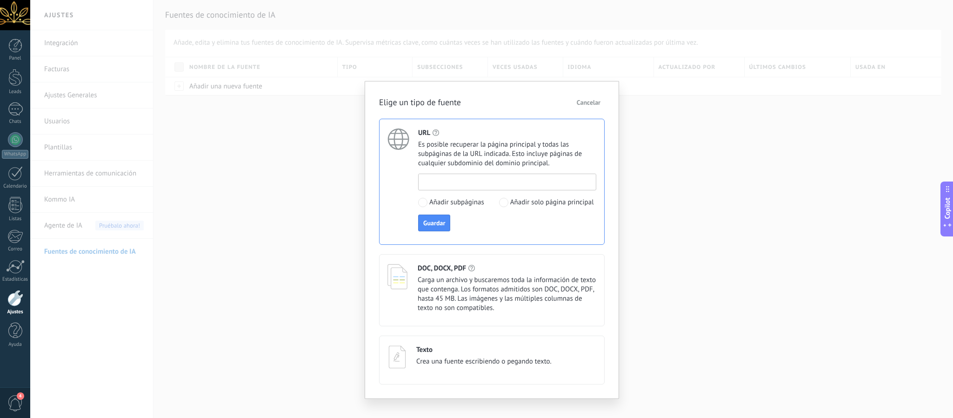
click at [453, 186] on input at bounding box center [506, 181] width 177 height 15
paste input "**********"
type input "**********"
click at [445, 224] on span "Guardar" at bounding box center [434, 222] width 22 height 7
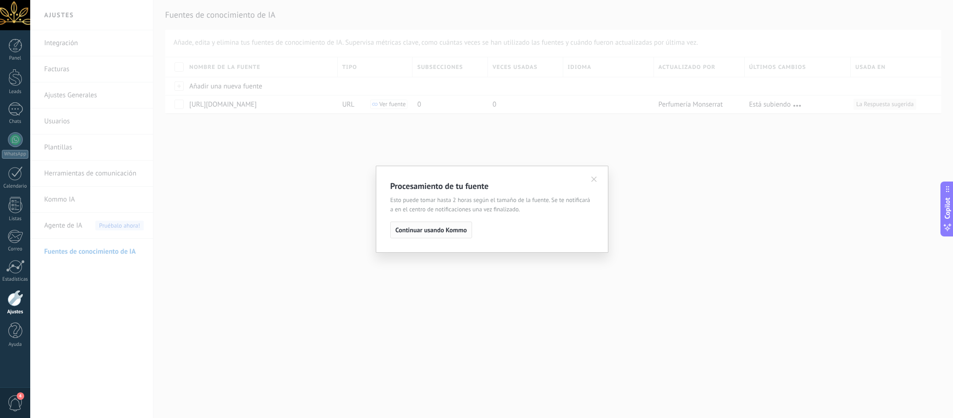
click at [451, 230] on span "Continuar usando Kommo" at bounding box center [431, 229] width 72 height 7
